Goal: Task Accomplishment & Management: Manage account settings

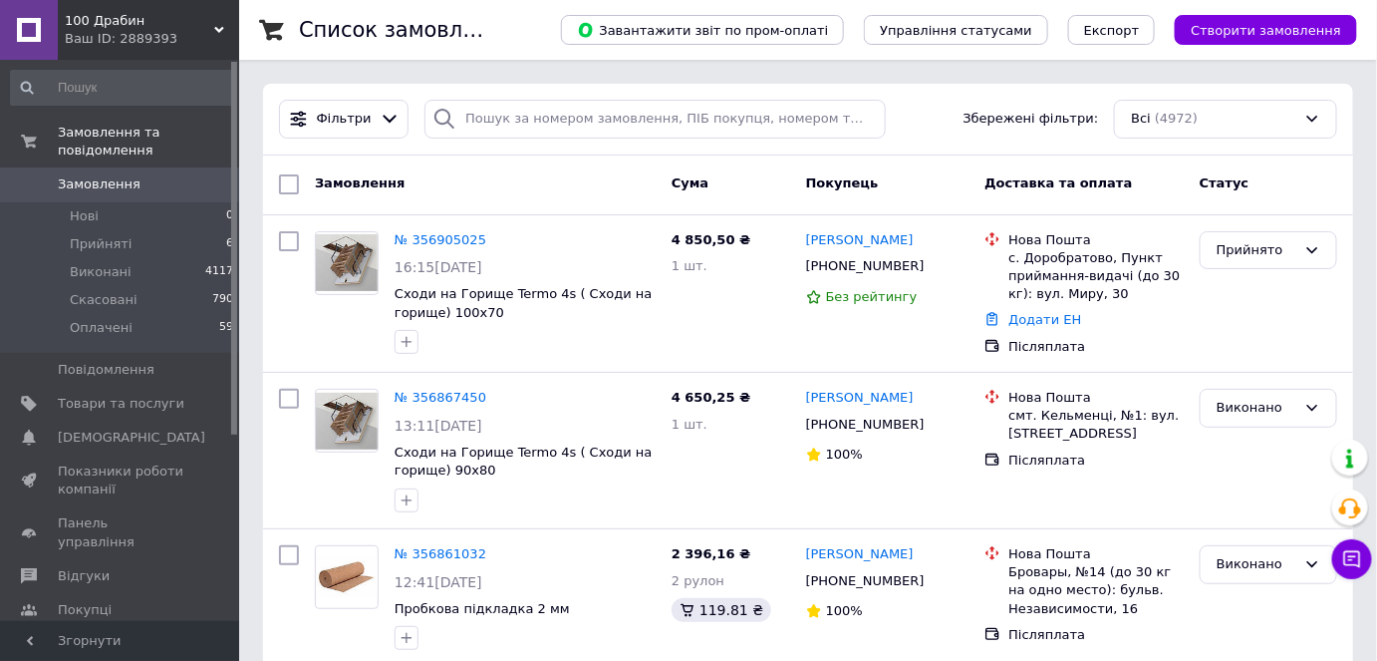
click at [521, 47] on div "Список замовлень" at bounding box center [410, 30] width 222 height 60
